Goal: Task Accomplishment & Management: Complete application form

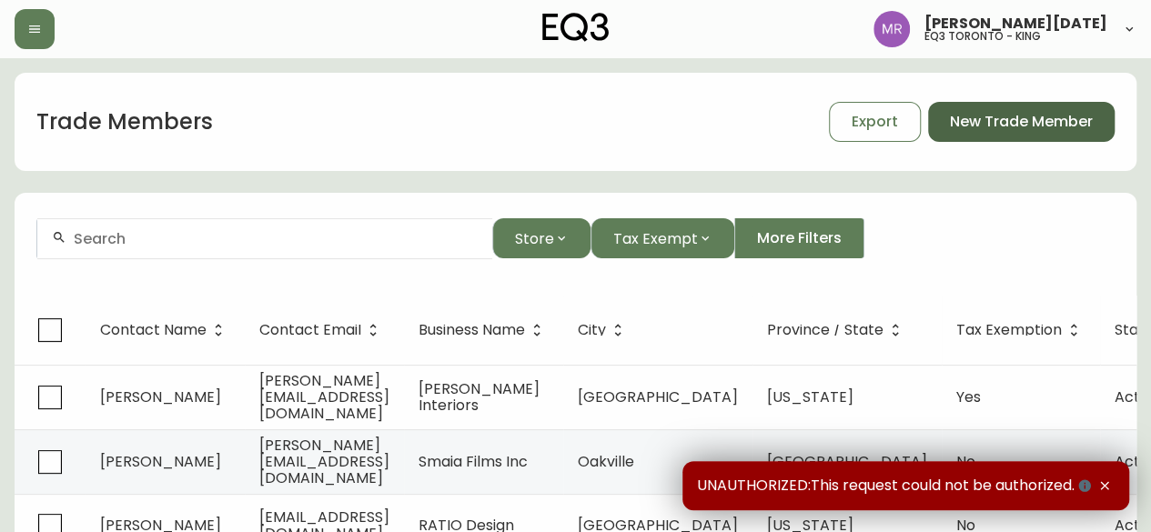
click at [1027, 116] on span "New Trade Member" at bounding box center [1021, 122] width 143 height 20
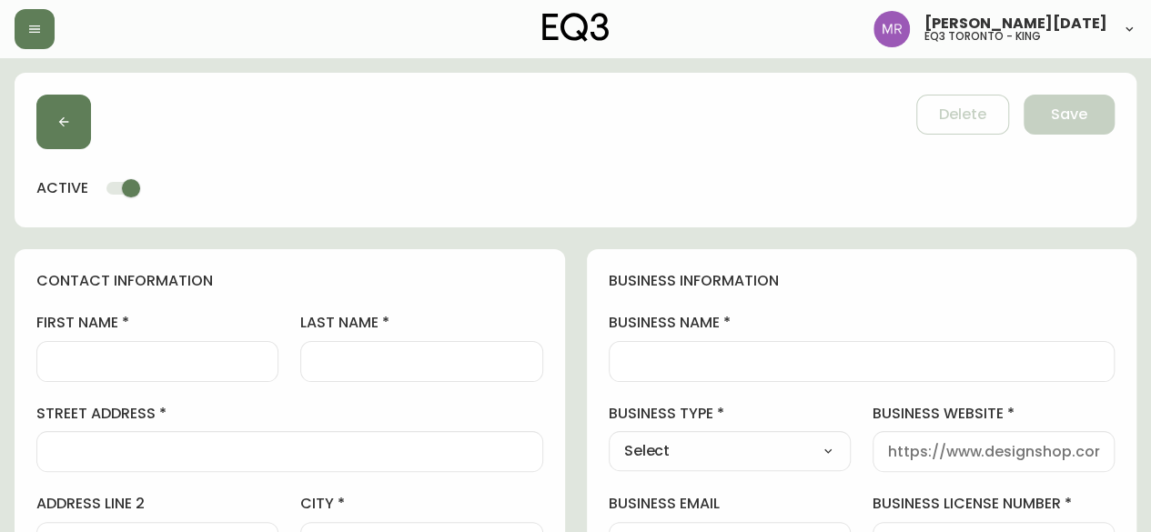
click at [674, 356] on input "business name" at bounding box center [862, 361] width 476 height 17
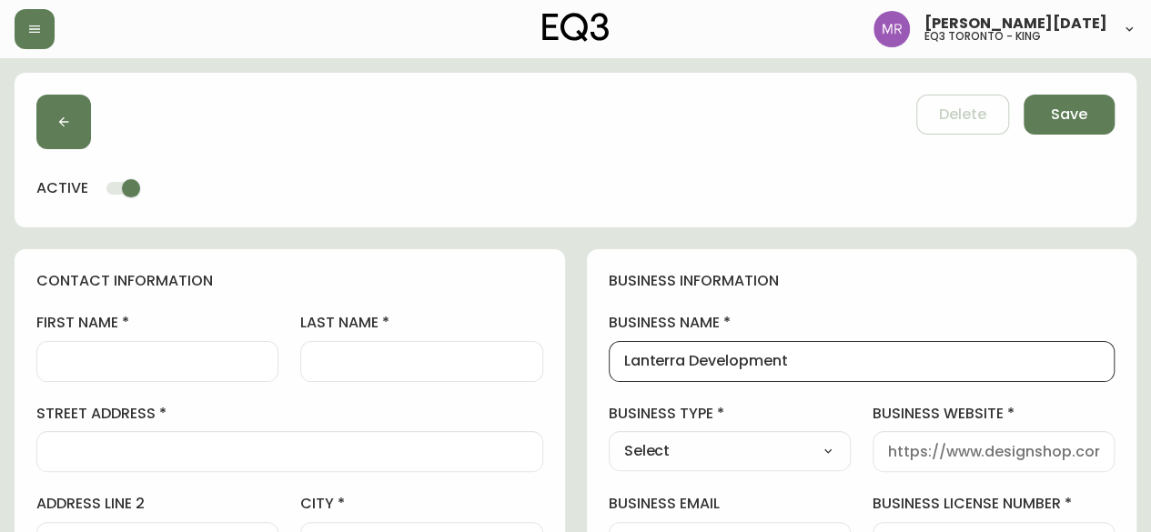
type input "Lanterra Development"
click at [220, 350] on div at bounding box center [157, 361] width 242 height 41
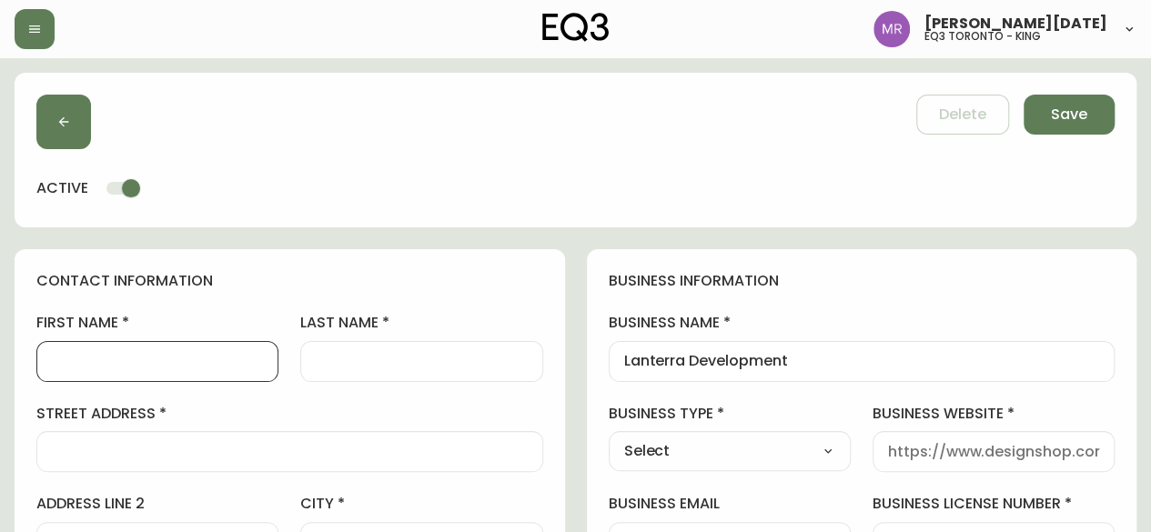
paste input "[PERSON_NAME]"
type input "[PERSON_NAME]"
click at [373, 359] on input "last name" at bounding box center [421, 361] width 211 height 17
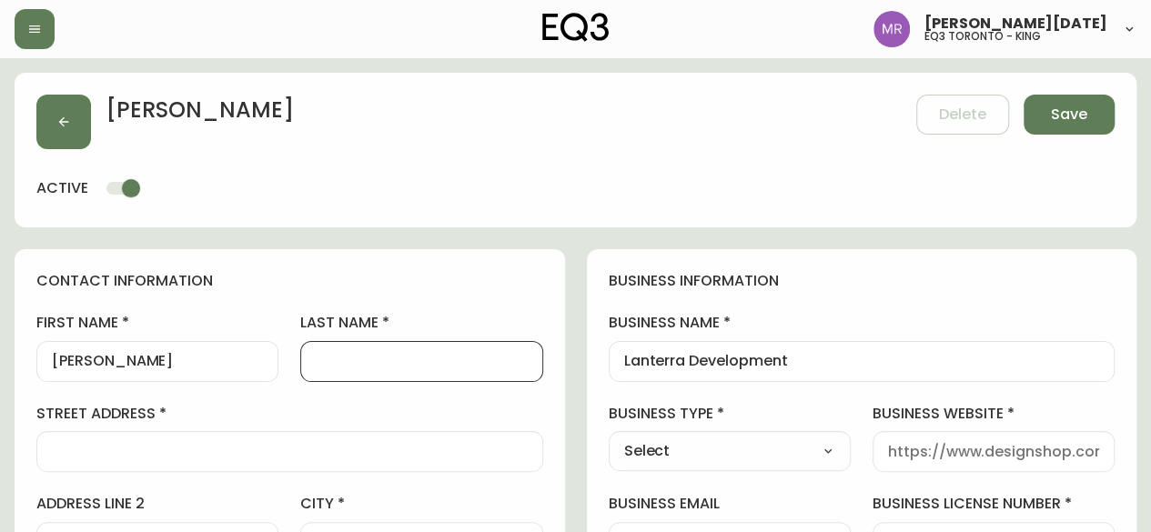
paste input "[PERSON_NAME]"
drag, startPoint x: 364, startPoint y: 359, endPoint x: 228, endPoint y: 363, distance: 136.6
click at [317, 355] on input "[PERSON_NAME]" at bounding box center [421, 361] width 211 height 17
click at [322, 357] on input "Voisin" at bounding box center [421, 361] width 211 height 17
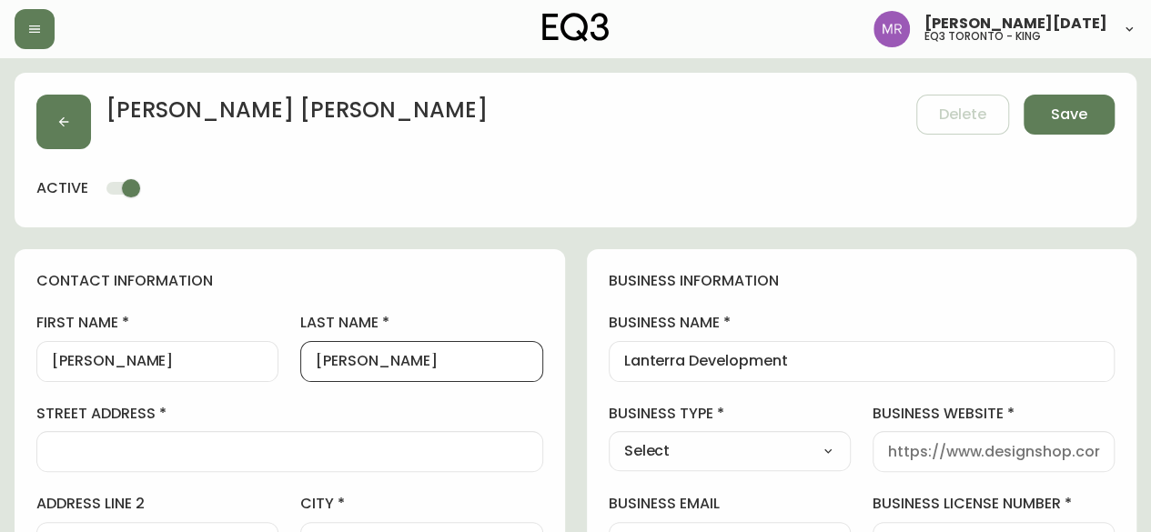
type input "Voisin"
click at [183, 457] on input "street address" at bounding box center [290, 451] width 476 height 17
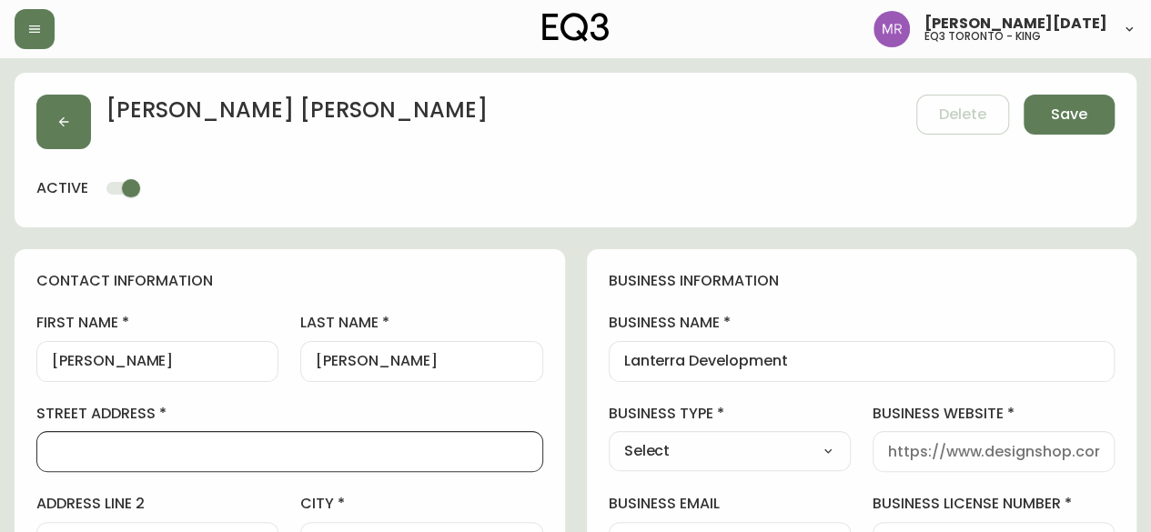
paste input "2811 Dufferin Street, Toronto, Ontario M6B 3R9"
drag, startPoint x: 365, startPoint y: 450, endPoint x: 320, endPoint y: 449, distance: 44.6
click at [320, 449] on input "2811 Dufferin Street, Toronto, Ontario M6B 3R9" at bounding box center [290, 451] width 476 height 17
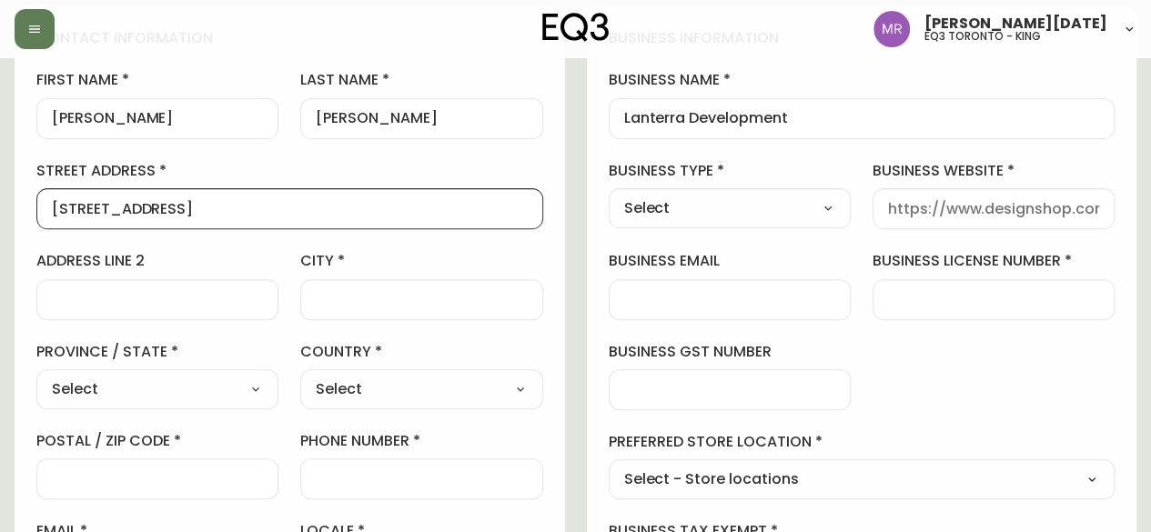
scroll to position [273, 0]
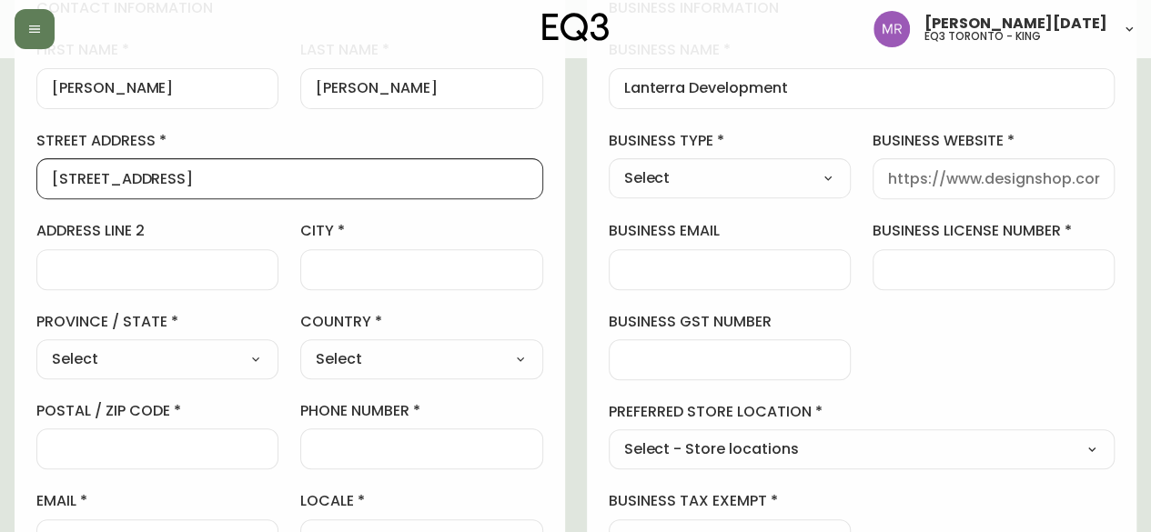
type input "2811 Dufferin Street, Toronto, Ontario"
click at [157, 443] on input "postal / zip code" at bounding box center [157, 448] width 211 height 17
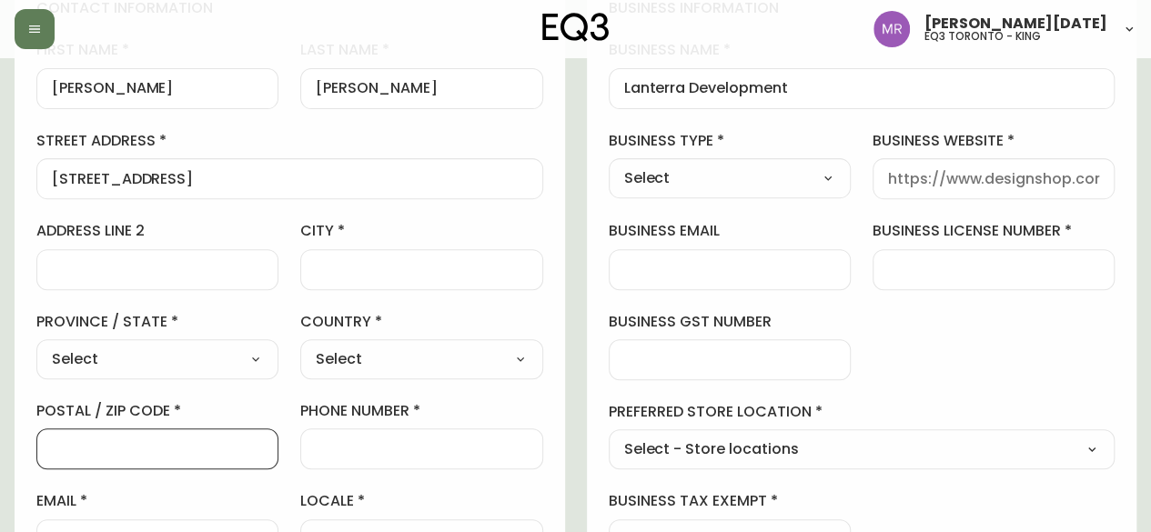
paste input "M6B 3R9"
type input "M6B 3R9"
click at [365, 267] on input "city" at bounding box center [421, 269] width 211 height 17
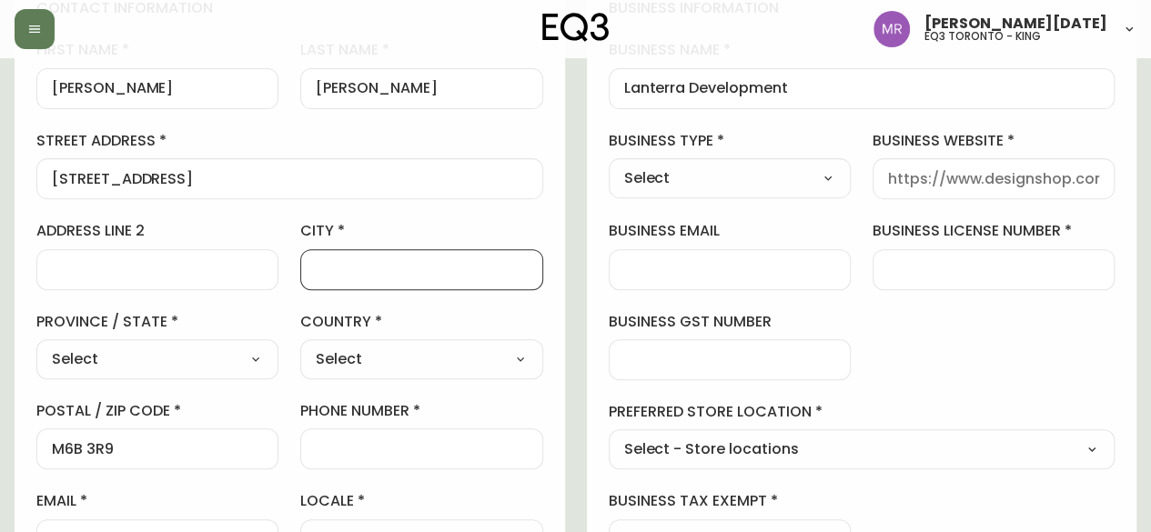
type input "Toronto"
click at [428, 351] on select "Select Canada United States" at bounding box center [421, 359] width 242 height 27
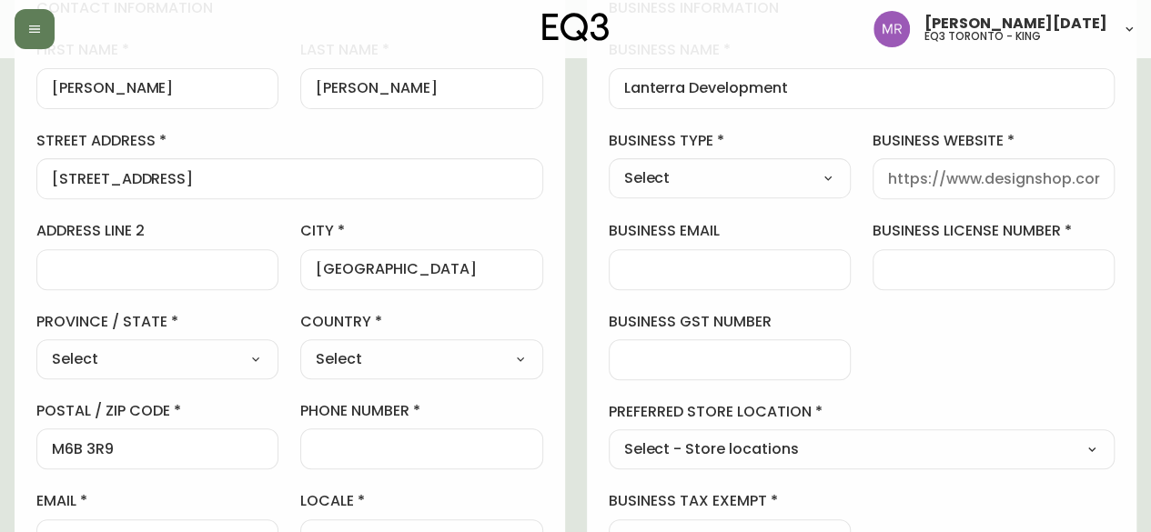
select select "CA"
click at [300, 346] on select "Select Canada United States" at bounding box center [421, 359] width 242 height 27
type input "Canada"
click at [176, 354] on select "Select Alberta British Columbia Manitoba New Brunswick Newfoundland and Labrado…" at bounding box center [157, 359] width 242 height 27
select select "ON"
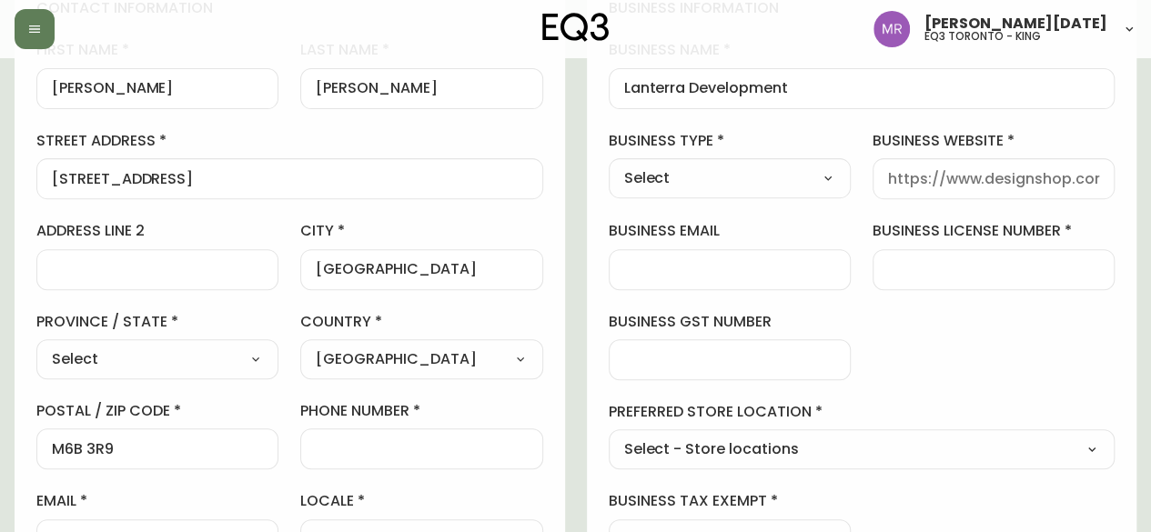
click at [36, 346] on select "Select Alberta British Columbia Manitoba New Brunswick Newfoundland and Labrado…" at bounding box center [157, 359] width 242 height 27
type input "Ontario"
click at [166, 279] on div at bounding box center [157, 269] width 242 height 41
click at [318, 463] on div at bounding box center [421, 449] width 242 height 41
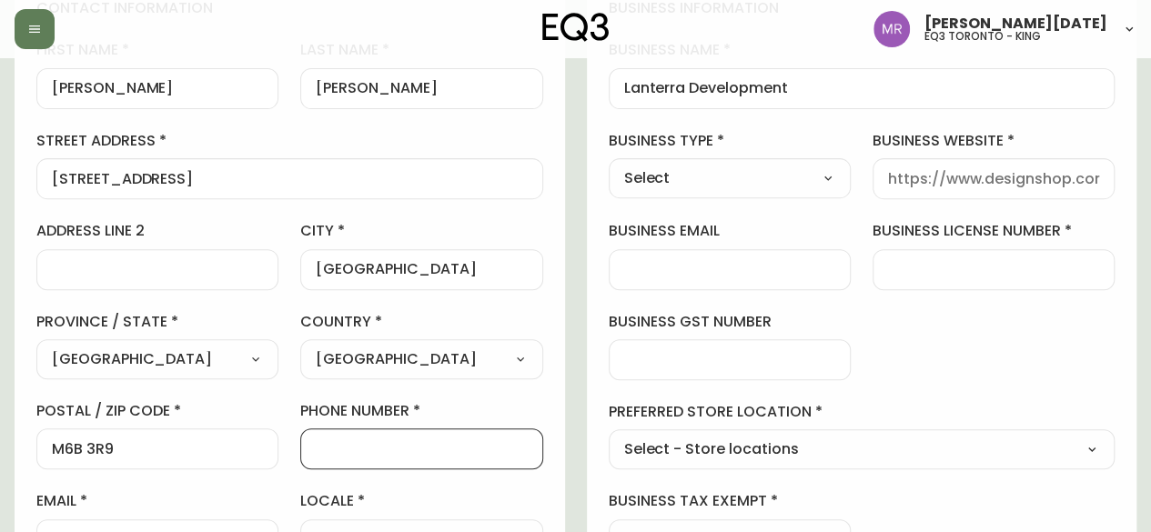
paste input "416.434.4272"
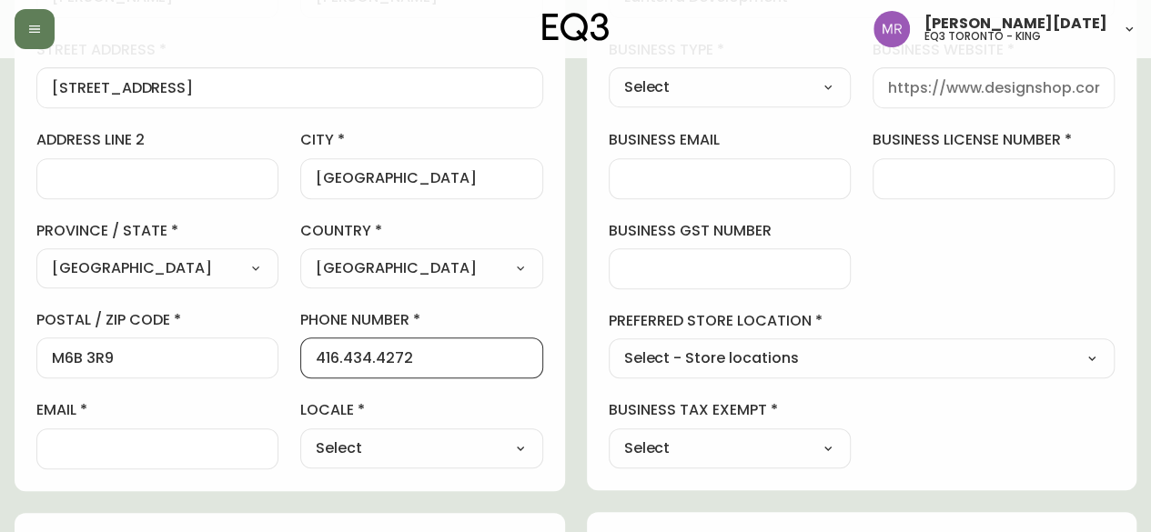
scroll to position [455, 0]
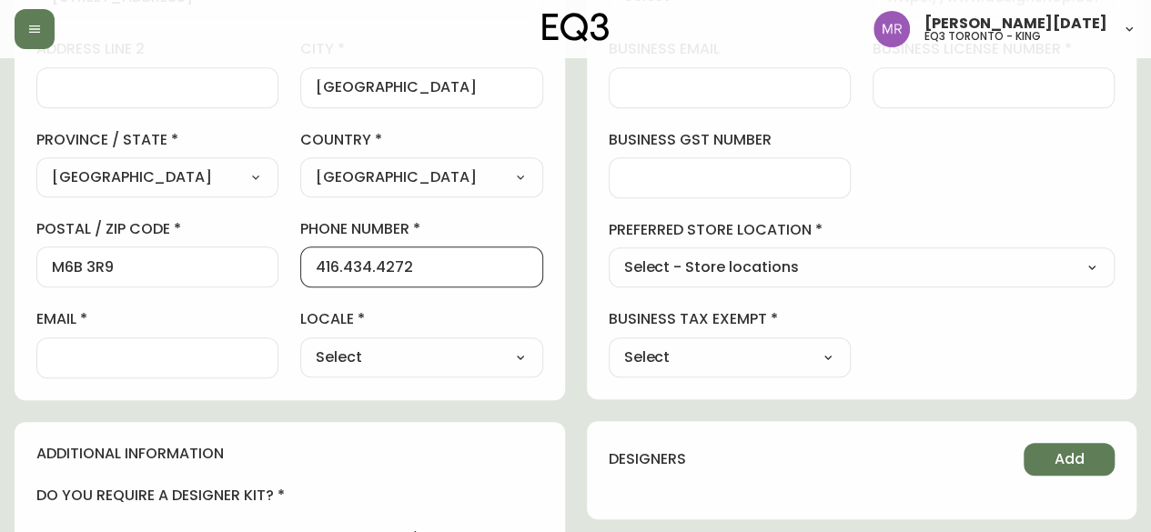
type input "416.434.4272"
click at [109, 349] on input "email" at bounding box center [157, 357] width 211 height 17
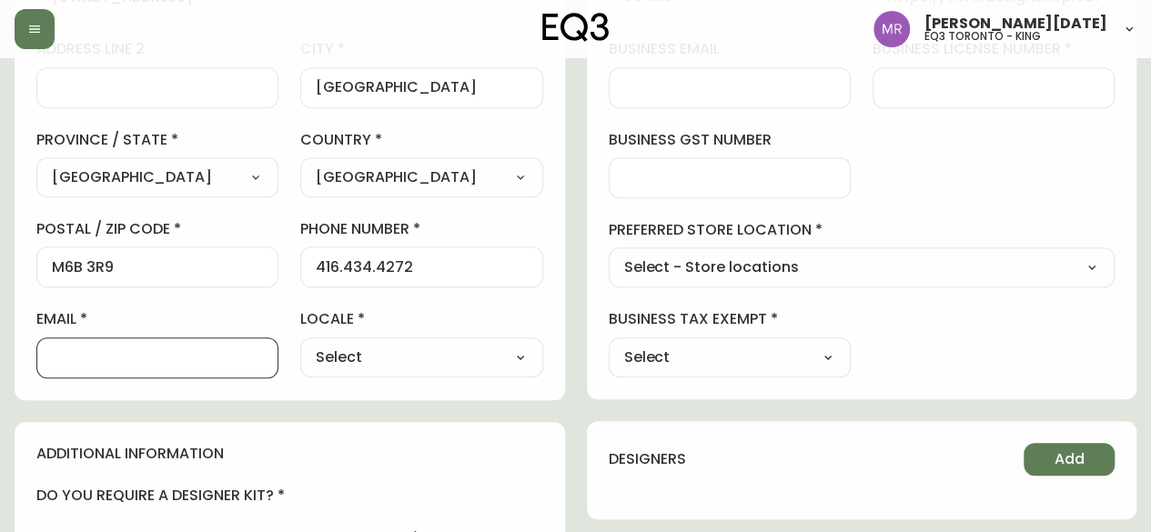
paste input "pvoisin@lanterradev.com"
type input "pvoisin@lanterradev.com"
click at [403, 352] on select "Select CA_EN CA_FR US_EN" at bounding box center [421, 357] width 242 height 27
select select "CA_EN"
click at [300, 344] on select "Select CA_EN CA_FR US_EN" at bounding box center [421, 357] width 242 height 27
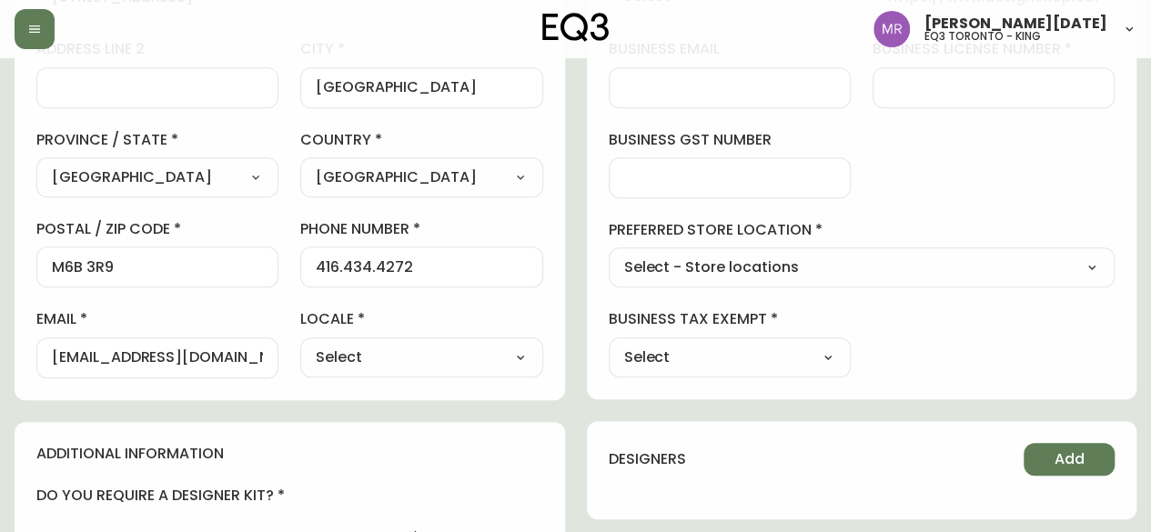
type input "CA_EN"
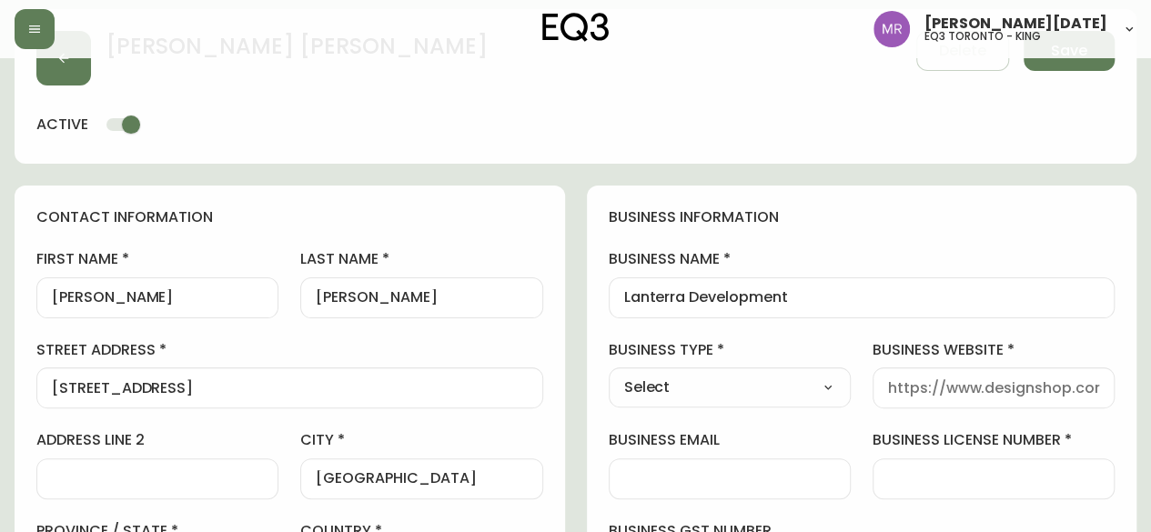
scroll to position [91, 0]
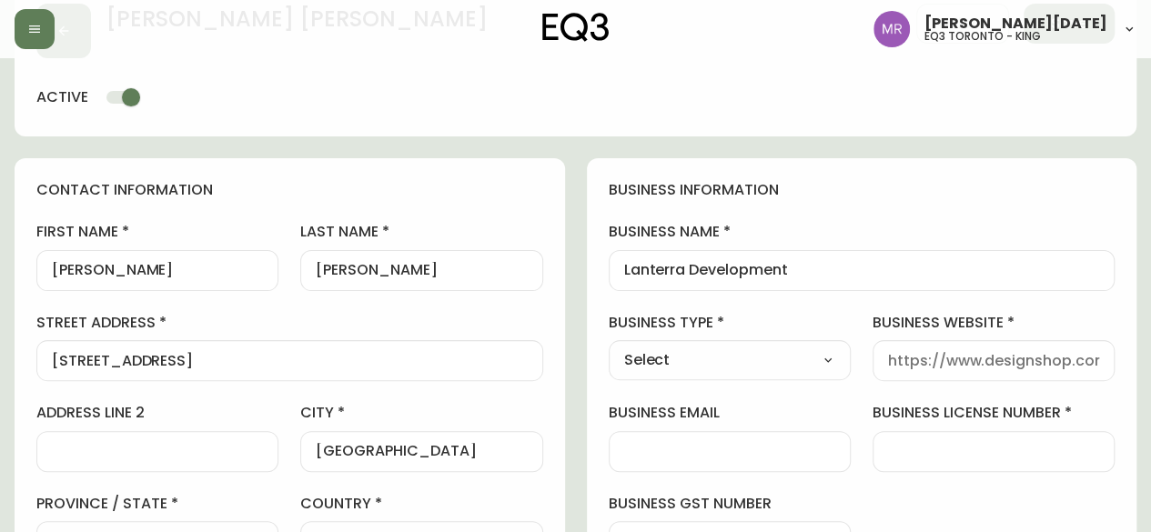
click at [744, 357] on select "Select Interior Designer Architect Home Builder Contractor Real Estate Agent Ho…" at bounding box center [730, 360] width 242 height 27
select select "Other"
click at [609, 347] on select "Select Interior Designer Architect Home Builder Contractor Real Estate Agent Ho…" at bounding box center [730, 360] width 242 height 27
type input "Other"
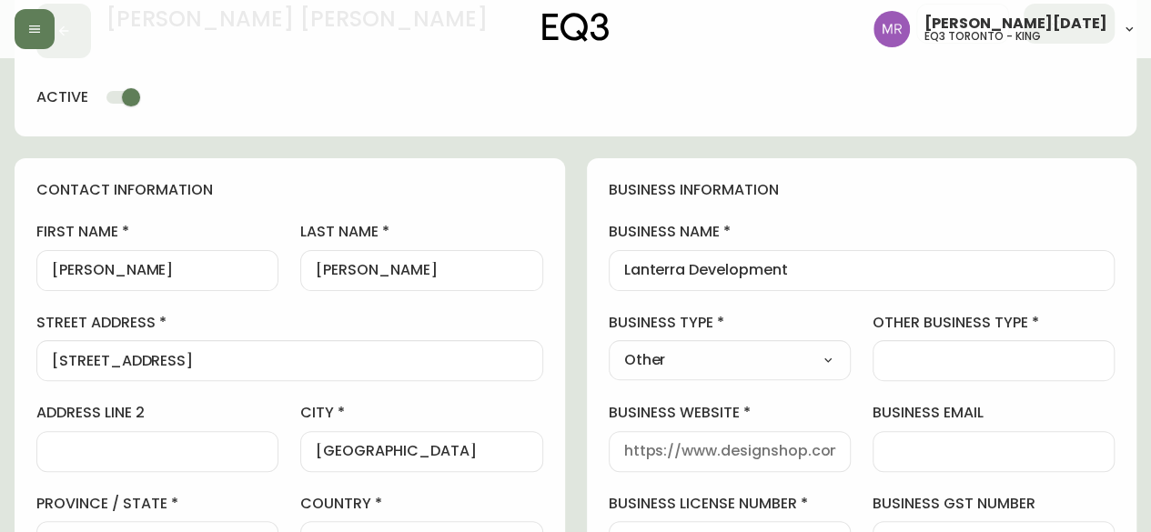
click at [768, 359] on select "Select Interior Designer Architect Home Builder Contractor Real Estate Agent Ho…" at bounding box center [730, 360] width 242 height 27
click at [941, 362] on input "other business type" at bounding box center [993, 360] width 211 height 17
type input "Developer"
click at [861, 241] on label "business name" at bounding box center [862, 232] width 507 height 20
click at [861, 262] on input "Lanterra Development" at bounding box center [862, 270] width 476 height 17
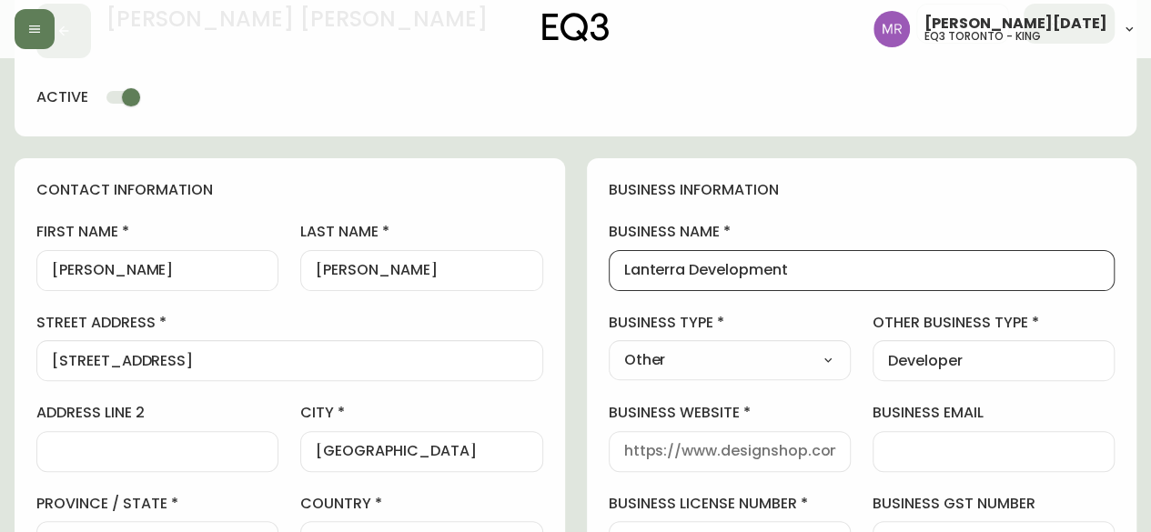
click at [765, 321] on label "business type" at bounding box center [730, 323] width 242 height 20
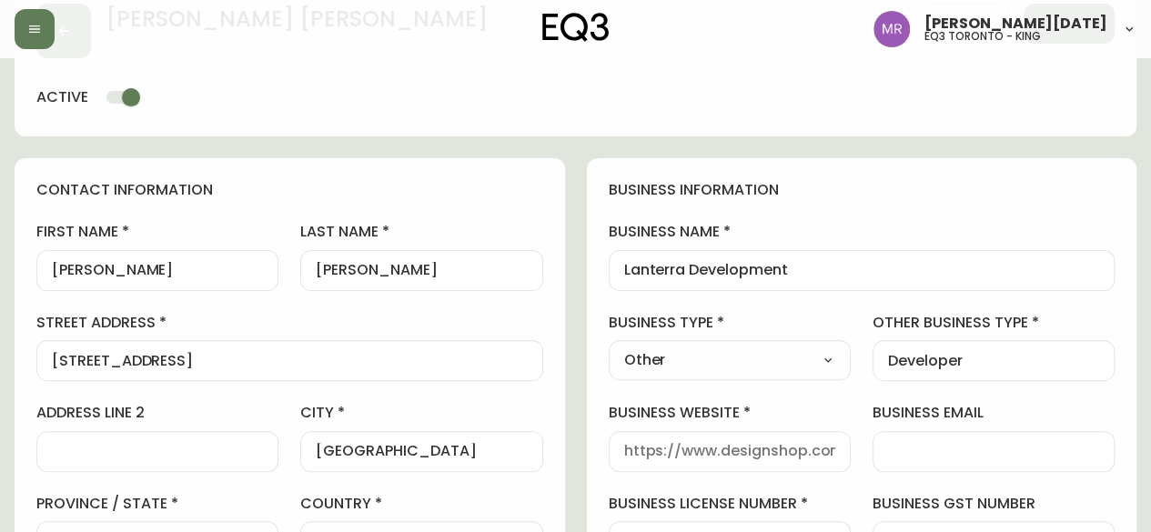
click at [1006, 383] on div "business information business name Lanterra Development business type Other Sel…" at bounding box center [862, 460] width 551 height 605
click at [784, 465] on div at bounding box center [730, 451] width 242 height 41
click at [721, 453] on input "business website" at bounding box center [729, 451] width 211 height 17
paste input "anterradevelopments.com"
click at [628, 447] on input "anterradevelopments.com" at bounding box center [729, 451] width 211 height 17
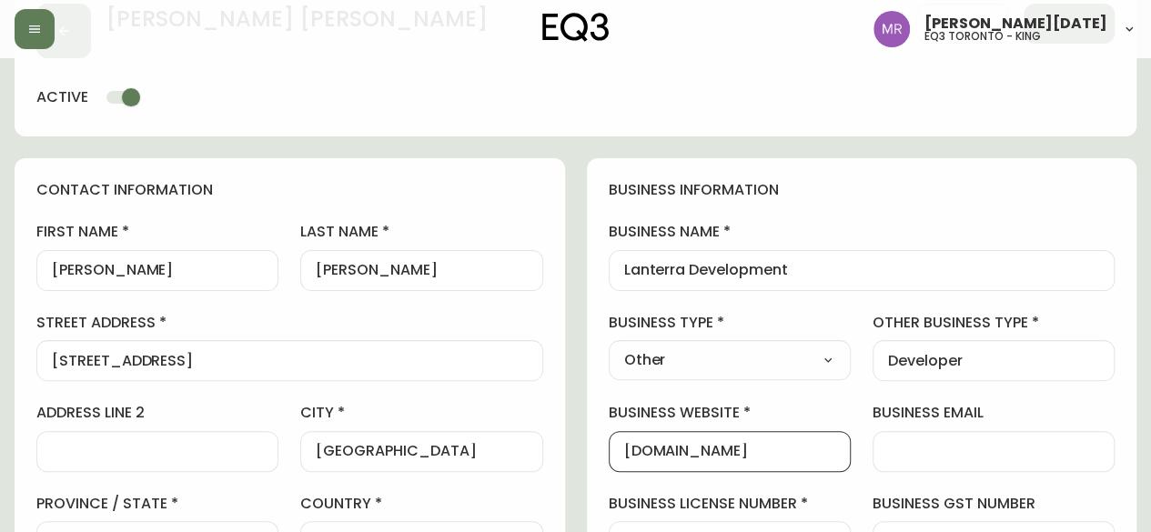
click at [619, 447] on div "anterradevelopments.com" at bounding box center [730, 451] width 242 height 41
click at [626, 447] on input "anterradevelopments.com" at bounding box center [729, 451] width 211 height 17
click at [619, 456] on div "lanterradevelopments.com" at bounding box center [730, 451] width 242 height 41
click at [624, 450] on input "lanterradevelopments.com" at bounding box center [729, 451] width 211 height 17
type input "www.lanterradevelopments.com"
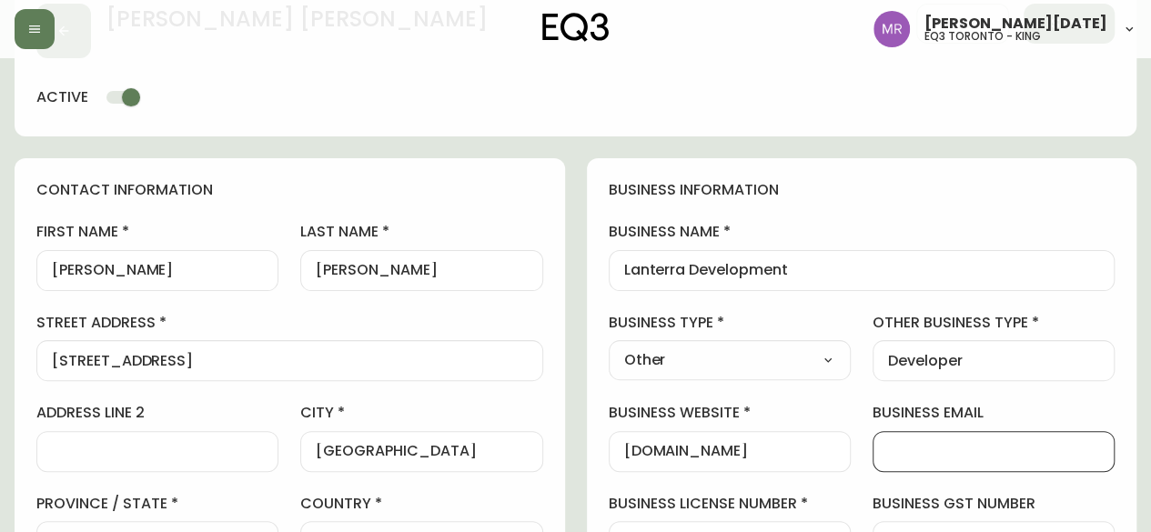
click at [959, 454] on input "business email" at bounding box center [993, 451] width 211 height 17
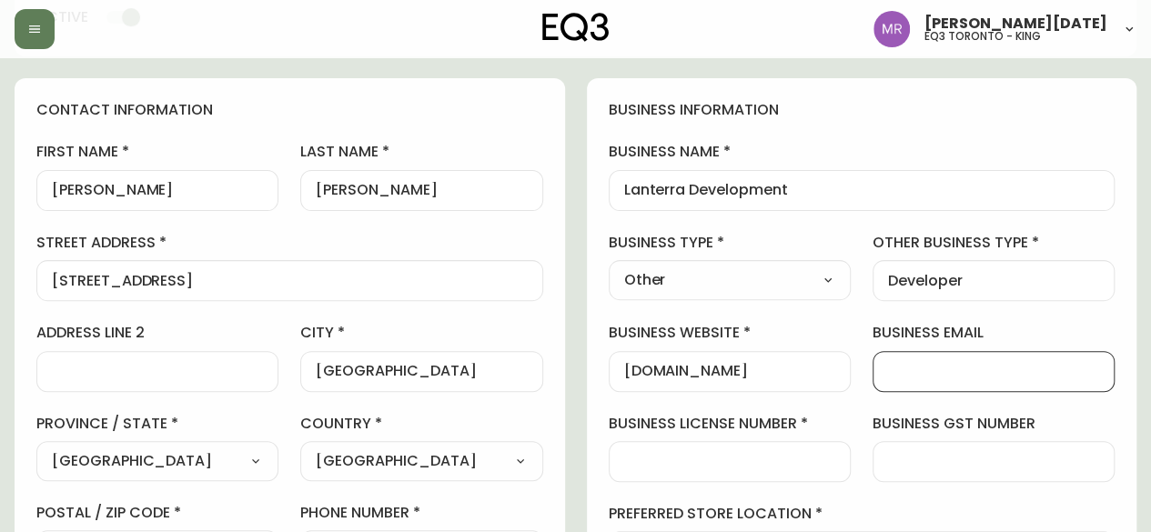
scroll to position [273, 0]
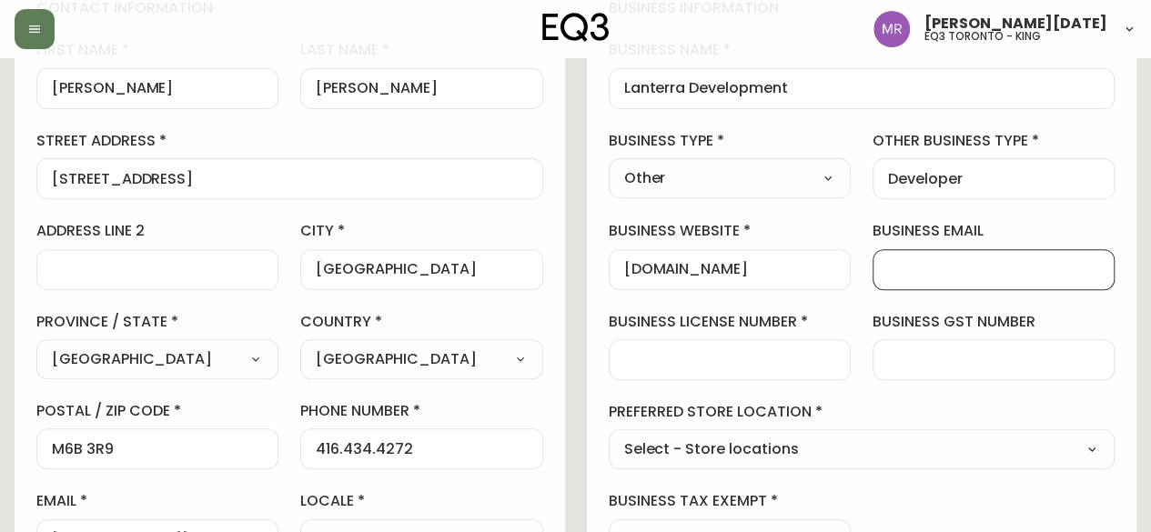
click at [750, 361] on input "business license number" at bounding box center [729, 359] width 211 height 17
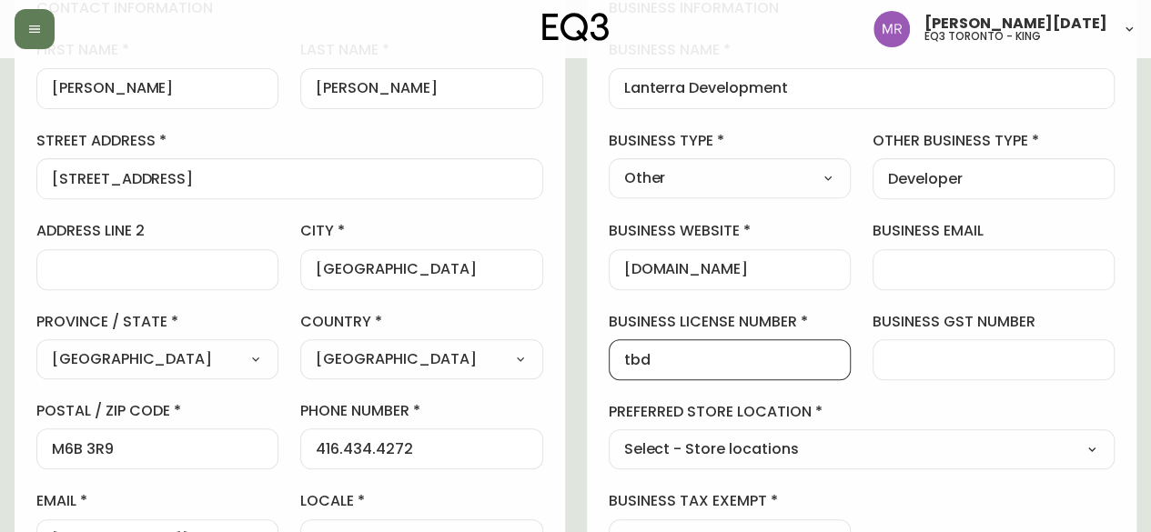
type input "tbd"
click at [973, 354] on input "business gst number" at bounding box center [993, 359] width 211 height 17
click at [768, 452] on select "Select - Store locations EQ3 Brossard EQ3 Burlington EQ3 Calgary EQ3 Montréal -…" at bounding box center [862, 450] width 507 height 27
select select "cjw10z96r007p6gs0hn5531do"
click at [609, 437] on select "Select - Store locations EQ3 Brossard EQ3 Burlington EQ3 Calgary EQ3 Montréal -…" at bounding box center [862, 450] width 507 height 27
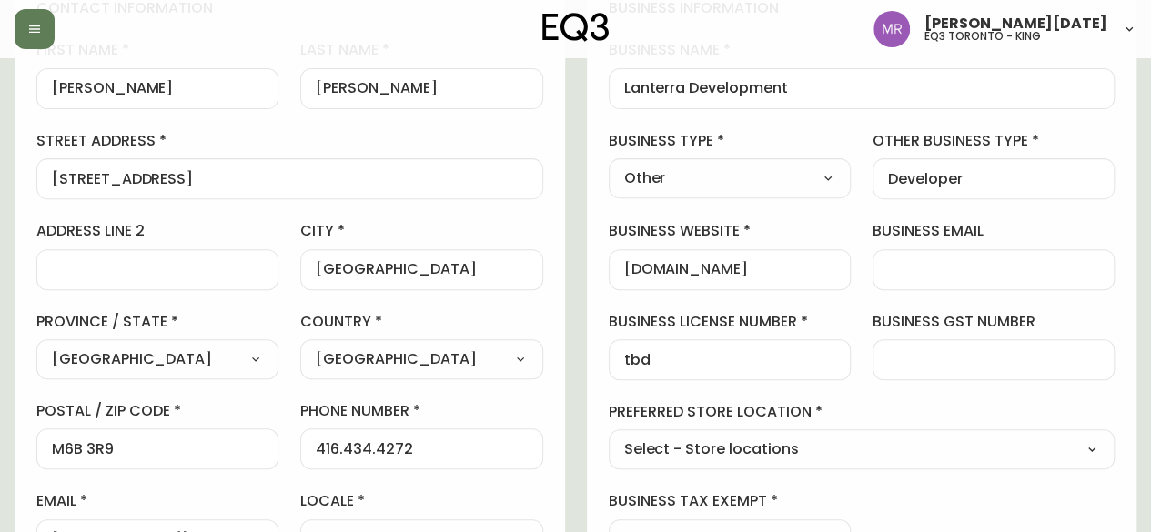
type input "EQ3 Toronto - King"
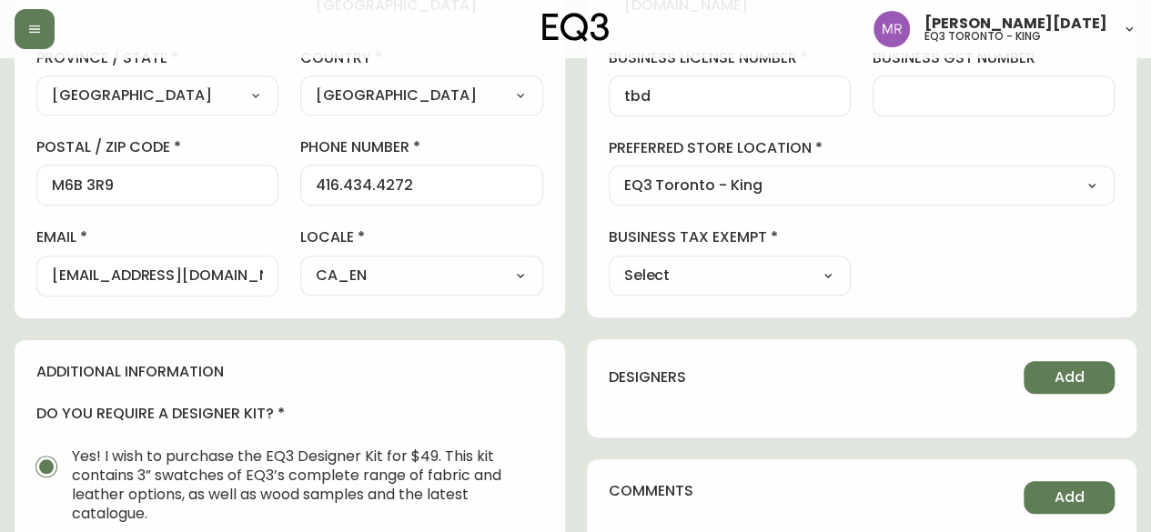
scroll to position [546, 0]
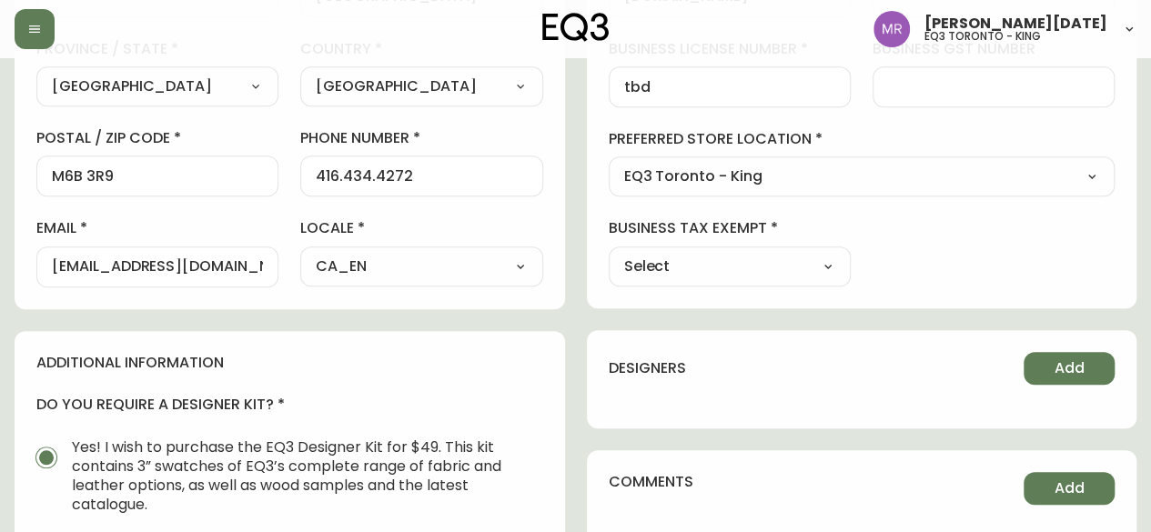
click at [712, 258] on select "Select Yes No" at bounding box center [730, 266] width 242 height 27
select select "false"
click at [609, 253] on select "Select Yes No" at bounding box center [730, 266] width 242 height 27
type input "No"
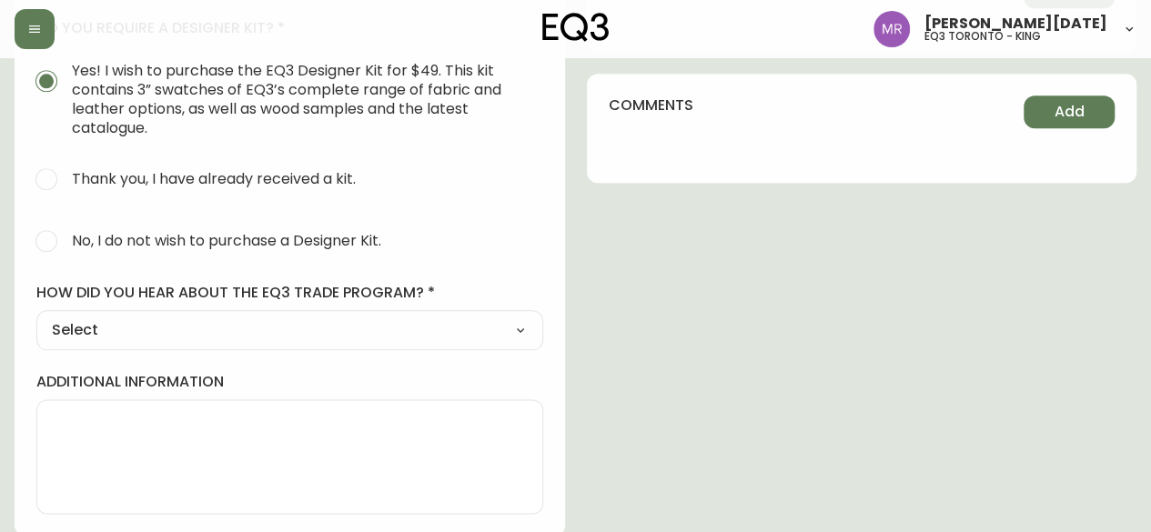
click at [167, 238] on span "No, I do not wish to purchase a Designer Kit." at bounding box center [226, 240] width 309 height 19
click at [66, 238] on input "No, I do not wish to purchase a Designer Kit." at bounding box center [46, 241] width 40 height 40
radio input "true"
radio input "false"
drag, startPoint x: 164, startPoint y: 324, endPoint x: 157, endPoint y: 336, distance: 13.9
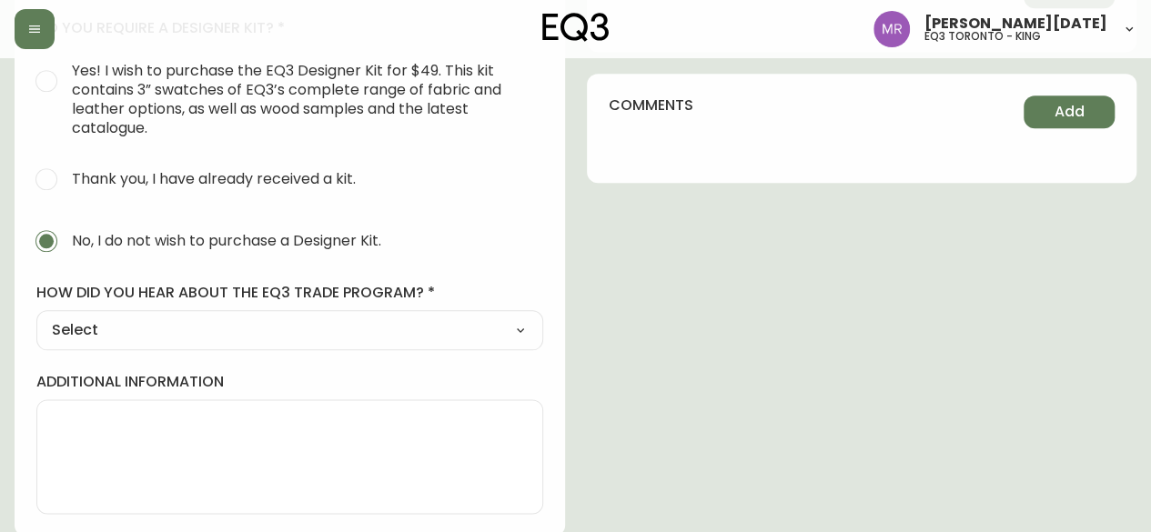
click at [164, 324] on select "Select Social Media Advertisement Trade Show Outreach from a Trade Rep Other" at bounding box center [289, 330] width 507 height 27
select select "Outreach from a Trade Rep"
click at [36, 317] on select "Select Social Media Advertisement Trade Show Outreach from a Trade Rep Other" at bounding box center [289, 330] width 507 height 27
type input "Outreach from a Trade Rep"
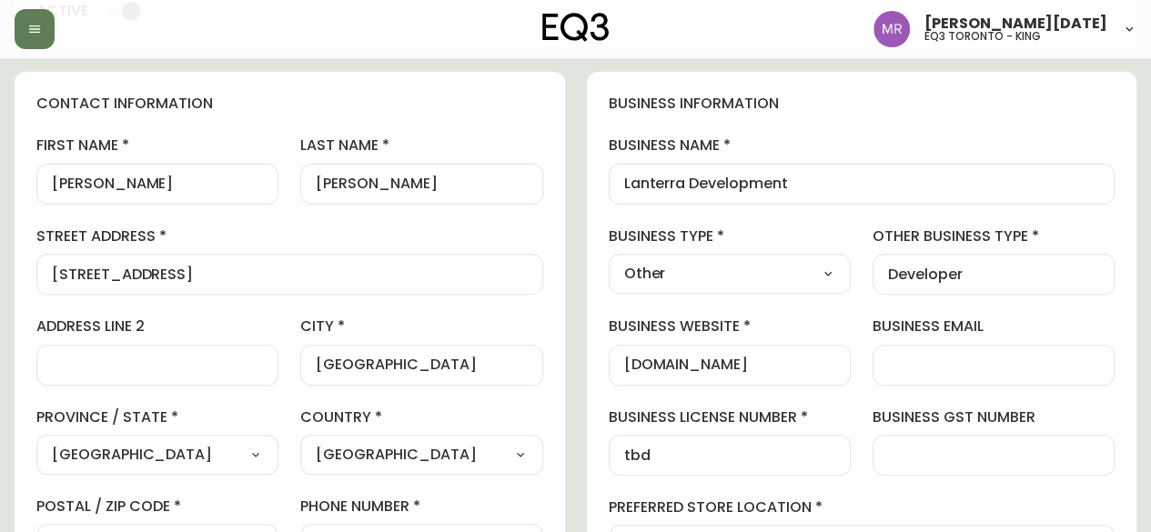
scroll to position [0, 0]
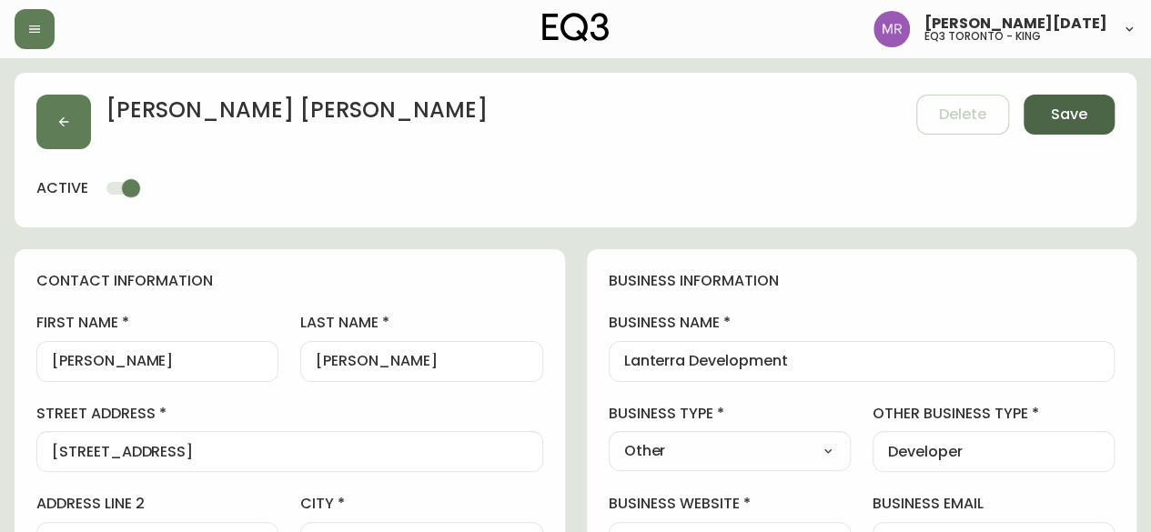
click at [1078, 119] on span "Save" at bounding box center [1069, 115] width 36 height 20
select select
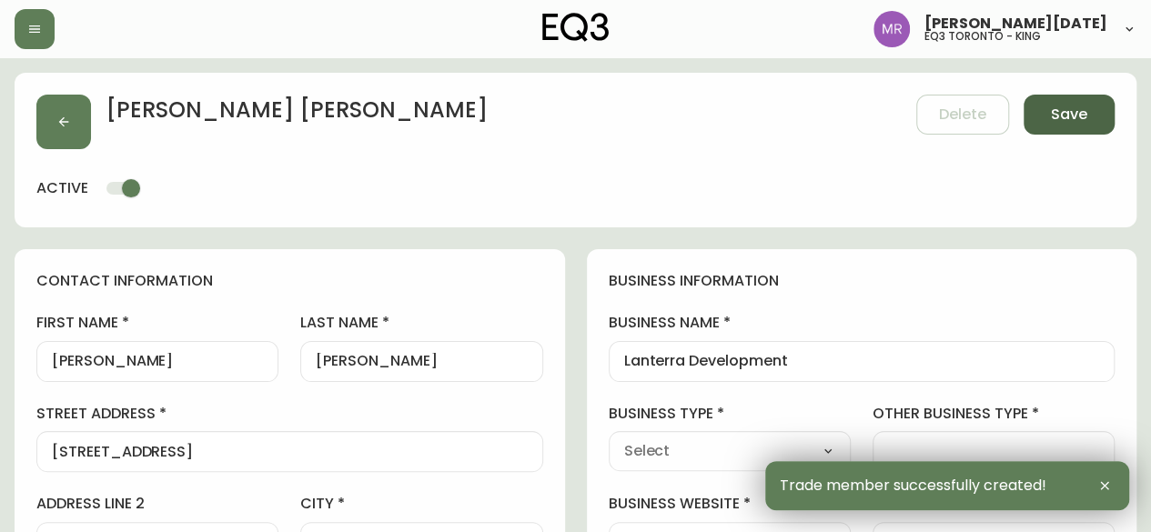
type input "+14164344272"
type input "Other"
select select "Other"
type input "Developer"
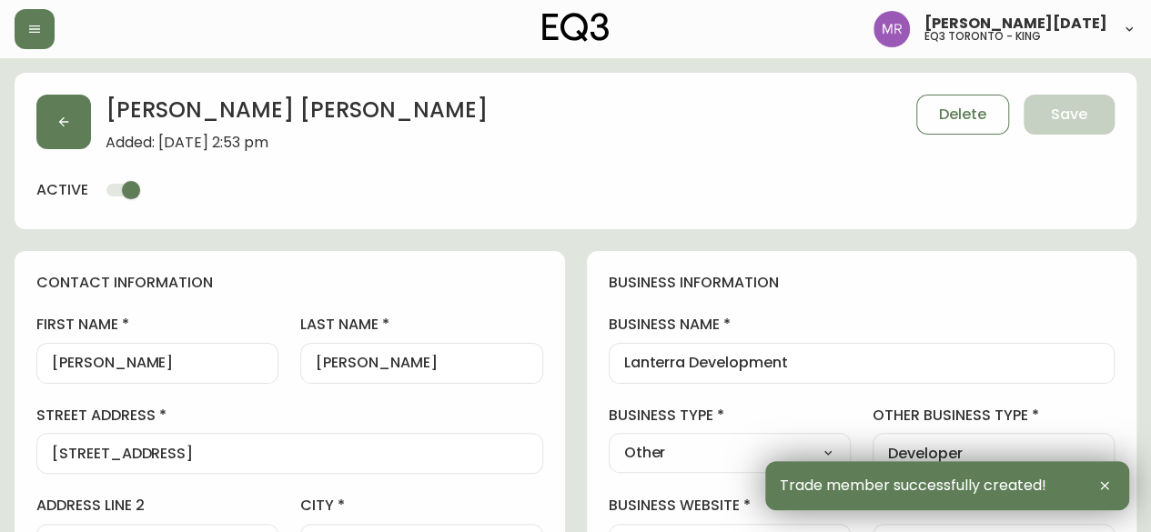
click at [756, 359] on input "Lanterra Development" at bounding box center [862, 363] width 476 height 17
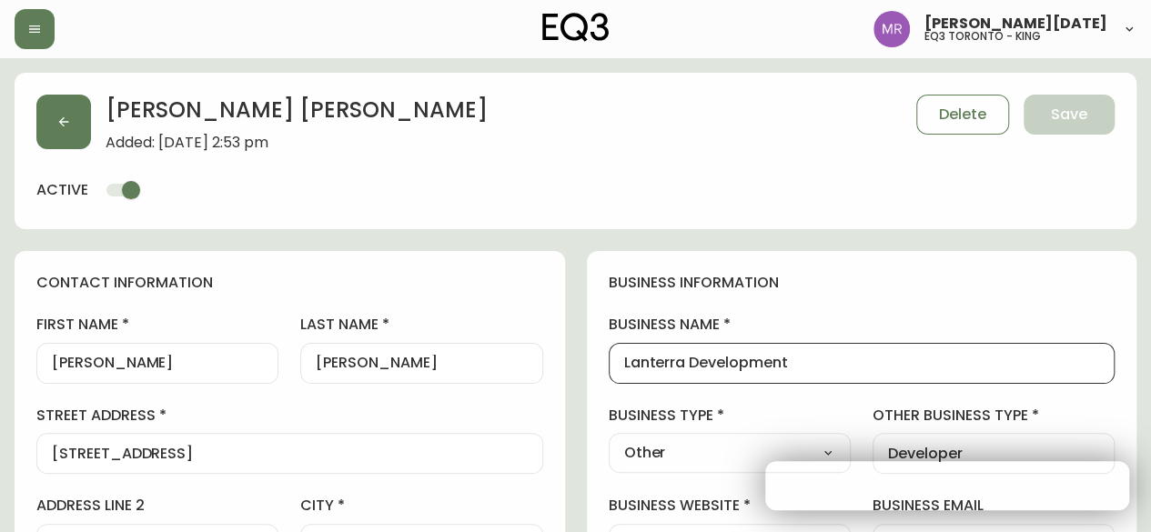
click at [756, 359] on input "Lanterra Development" at bounding box center [862, 363] width 476 height 17
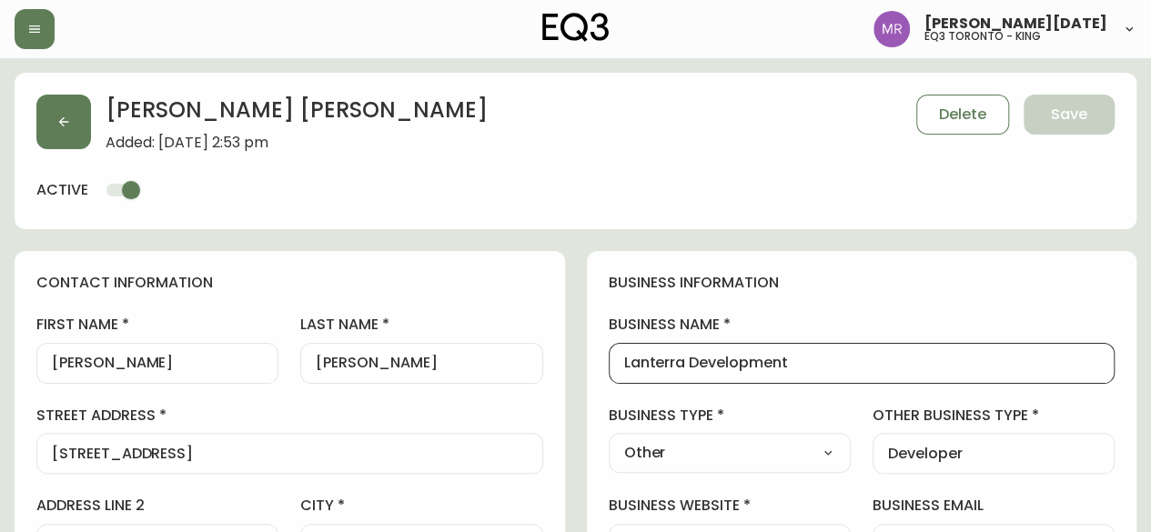
click at [756, 359] on input "Lanterra Development" at bounding box center [862, 363] width 476 height 17
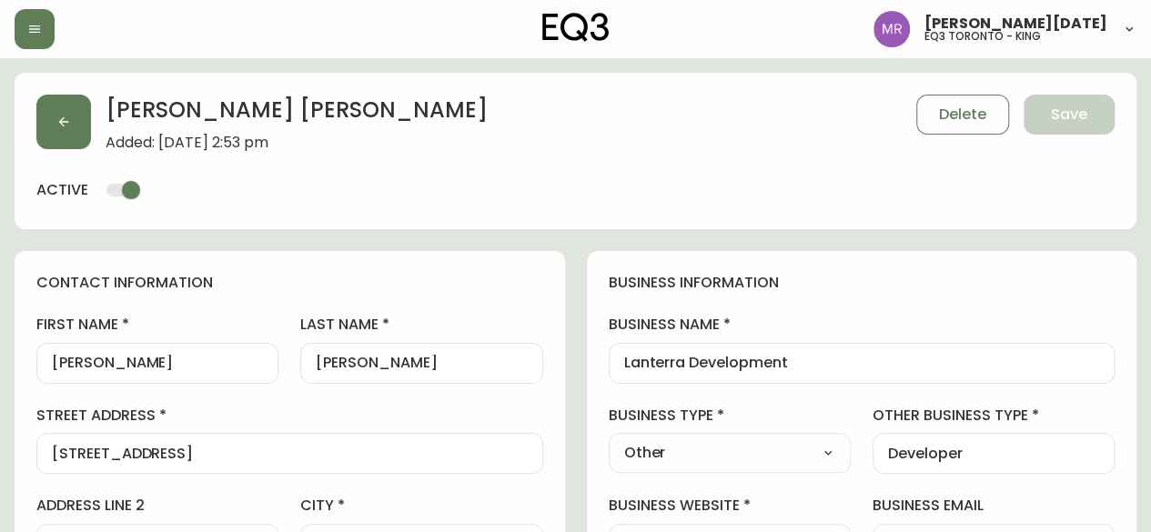
drag, startPoint x: 149, startPoint y: 372, endPoint x: 11, endPoint y: 379, distance: 138.5
drag, startPoint x: 167, startPoint y: 359, endPoint x: 0, endPoint y: 350, distance: 167.7
click at [175, 372] on div "Patrick Voisin" at bounding box center [157, 363] width 242 height 41
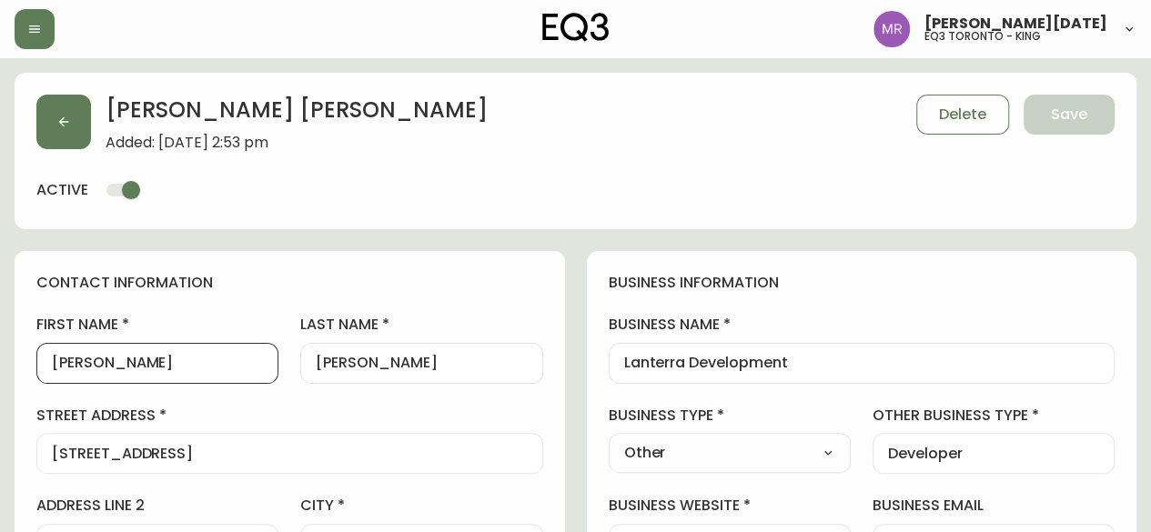
click at [147, 375] on div "Patrick Voisin" at bounding box center [157, 363] width 242 height 41
click at [174, 362] on input "Patrick Voisin" at bounding box center [157, 363] width 211 height 17
type input "Patrick"
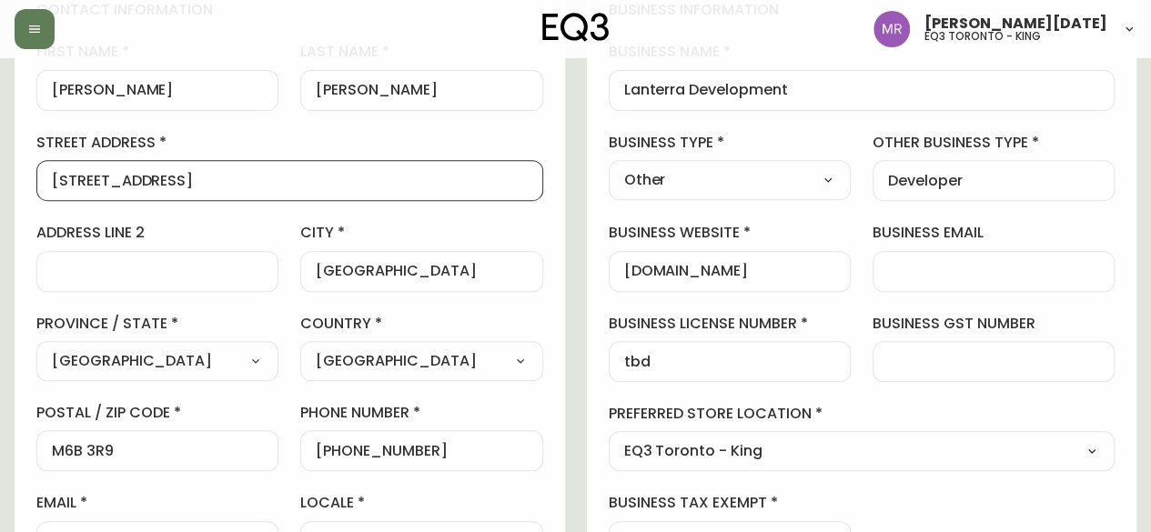
drag, startPoint x: 366, startPoint y: 187, endPoint x: 0, endPoint y: 187, distance: 365.9
click at [0, 187] on main "Patrick Voisin Added: August 13, 2025 at 2:53 pm Delete Save active contact inf…" at bounding box center [575, 486] width 1151 height 1402
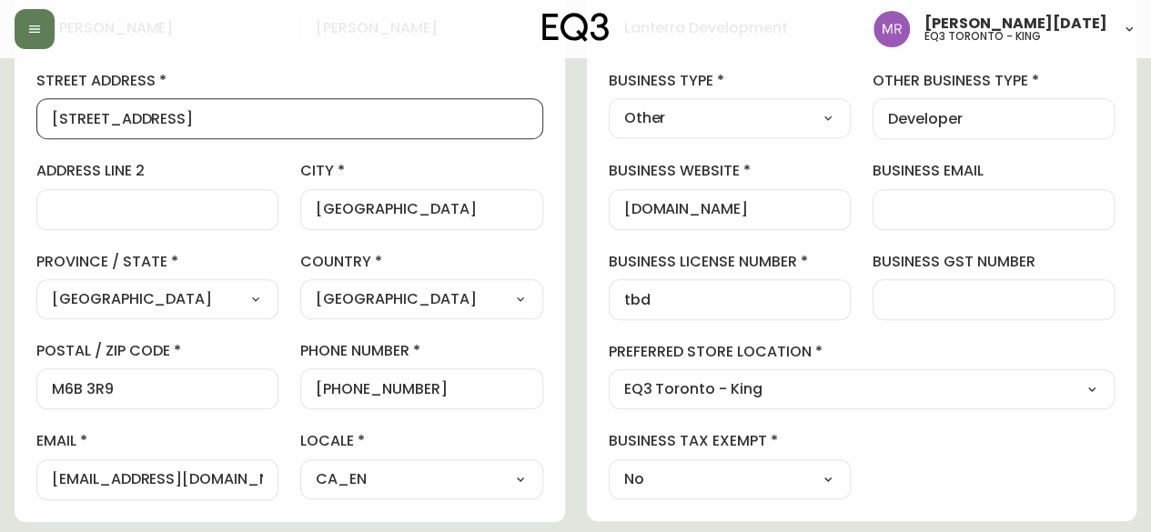
scroll to position [364, 0]
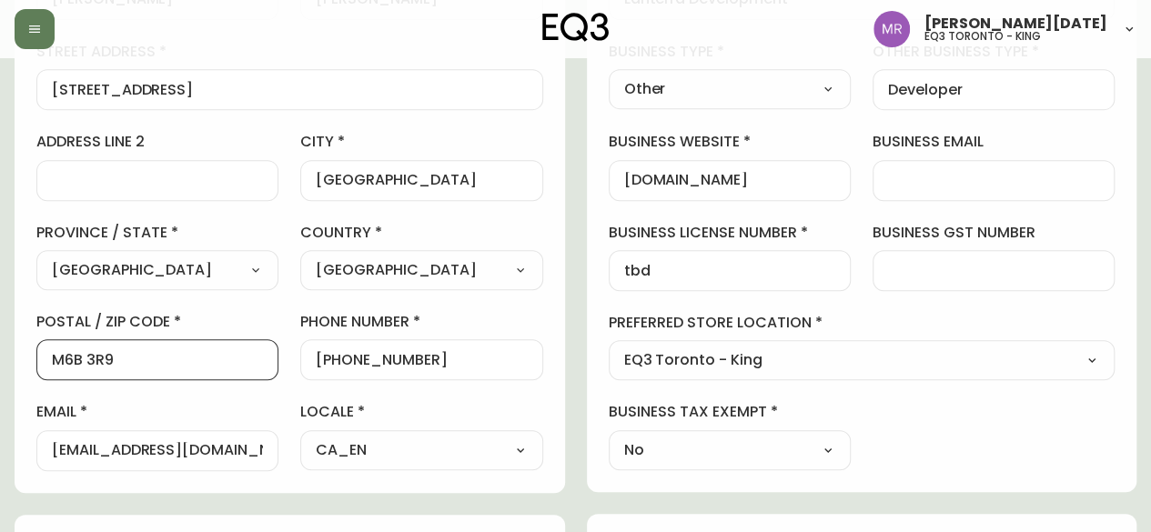
drag, startPoint x: 124, startPoint y: 358, endPoint x: 0, endPoint y: 357, distance: 123.8
click at [0, 357] on main "Patrick Voisin Added: August 13, 2025 at 2:53 pm Delete Save active contact inf…" at bounding box center [575, 395] width 1151 height 1402
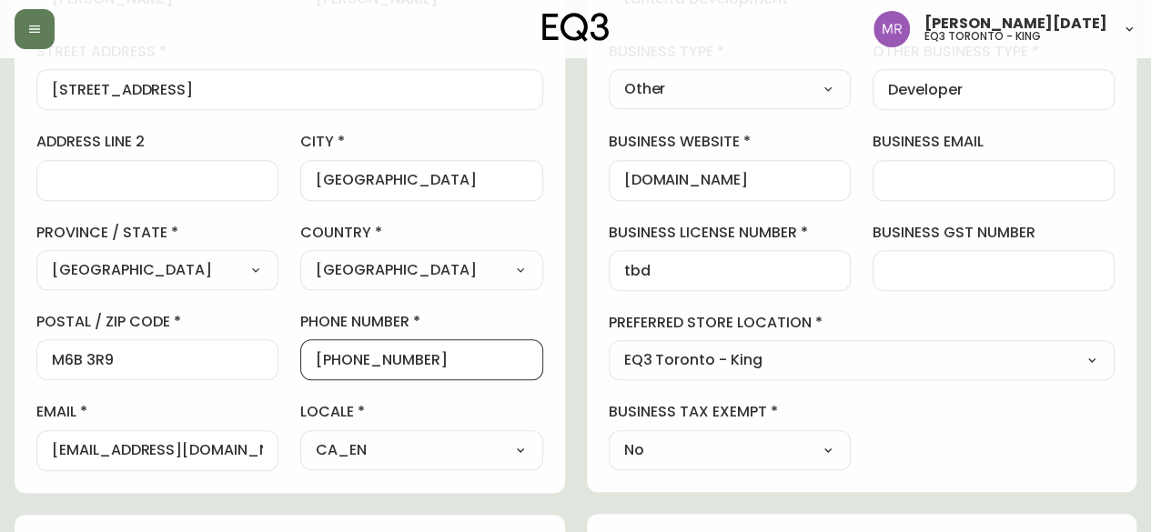
scroll to position [0, 0]
drag, startPoint x: 422, startPoint y: 355, endPoint x: 332, endPoint y: 357, distance: 90.1
click at [332, 357] on input "+14164344272" at bounding box center [421, 359] width 211 height 17
